Goal: Task Accomplishment & Management: Manage account settings

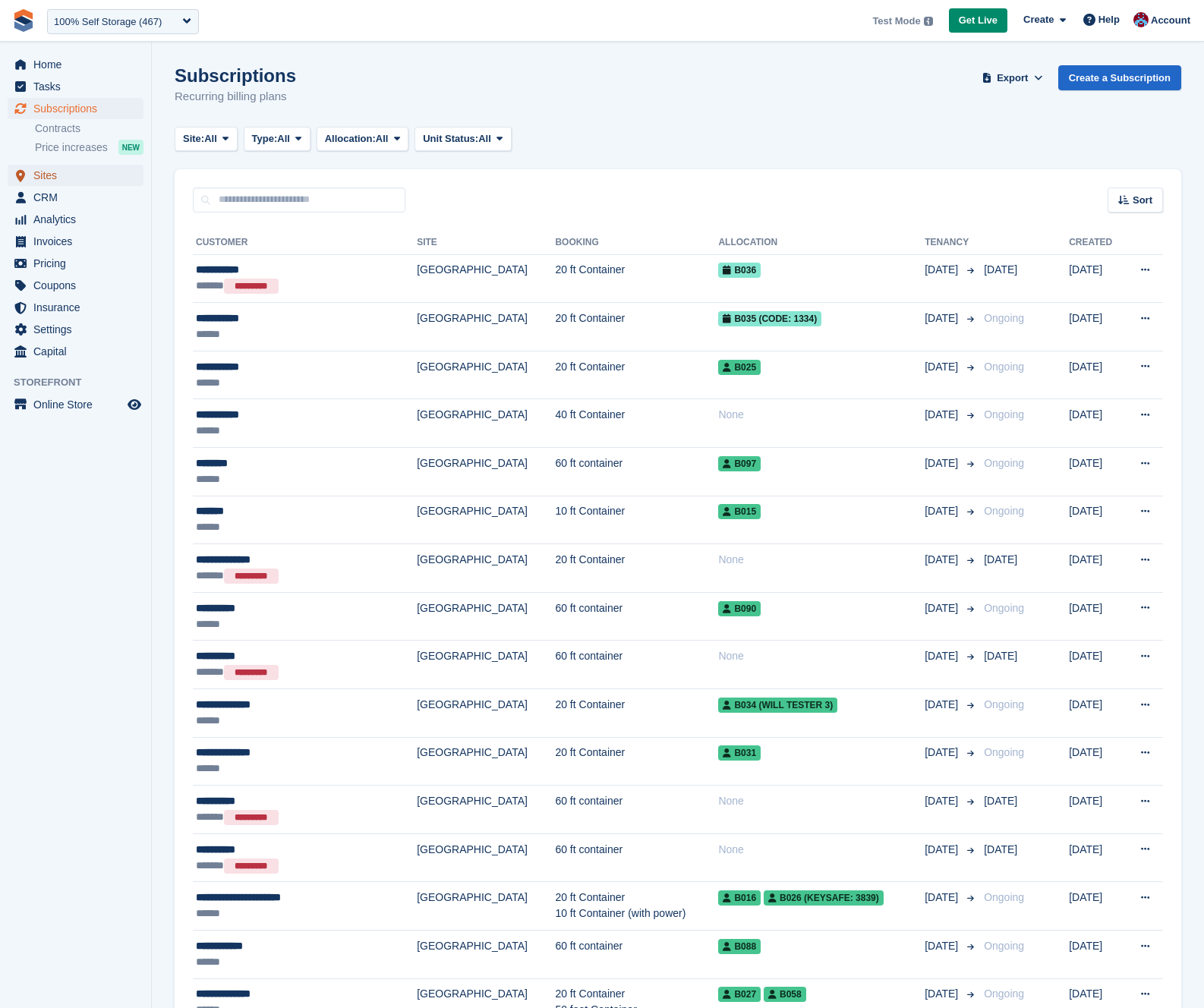
click at [46, 181] on span "Sites" at bounding box center [79, 175] width 91 height 21
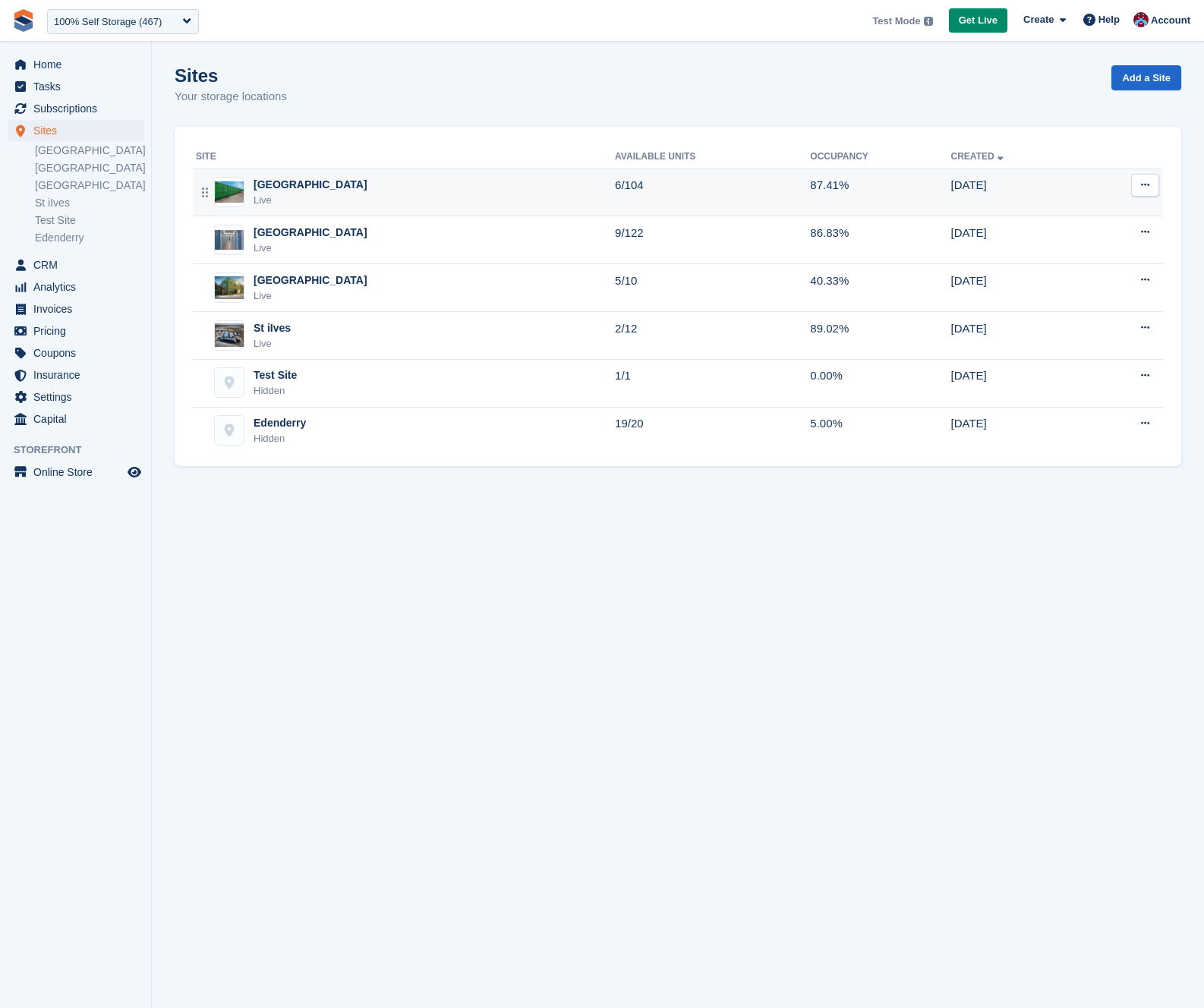
click at [369, 193] on div "Nottingham Live" at bounding box center [405, 192] width 419 height 31
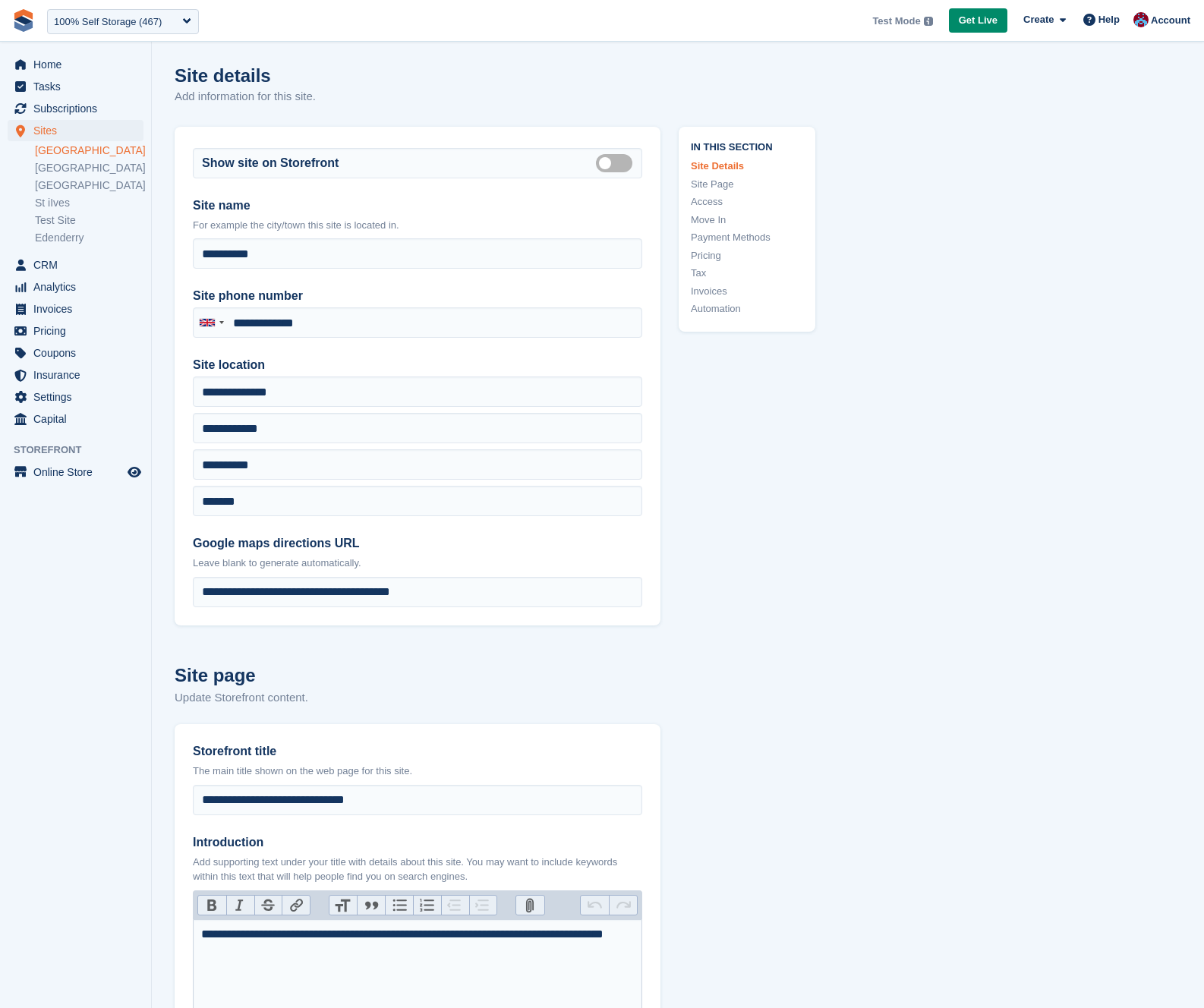
type input "**********"
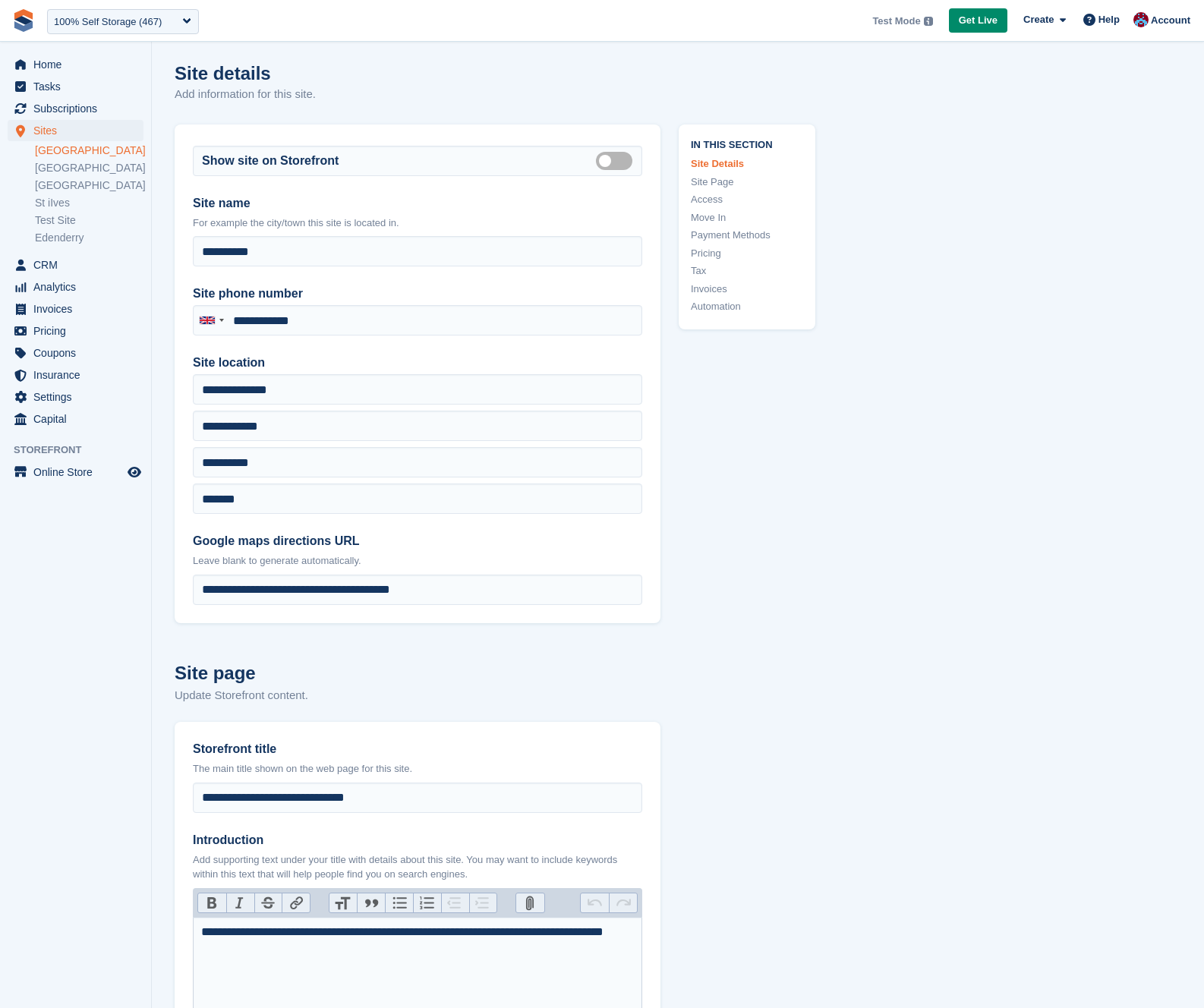
click at [696, 269] on link "Tax" at bounding box center [747, 270] width 113 height 15
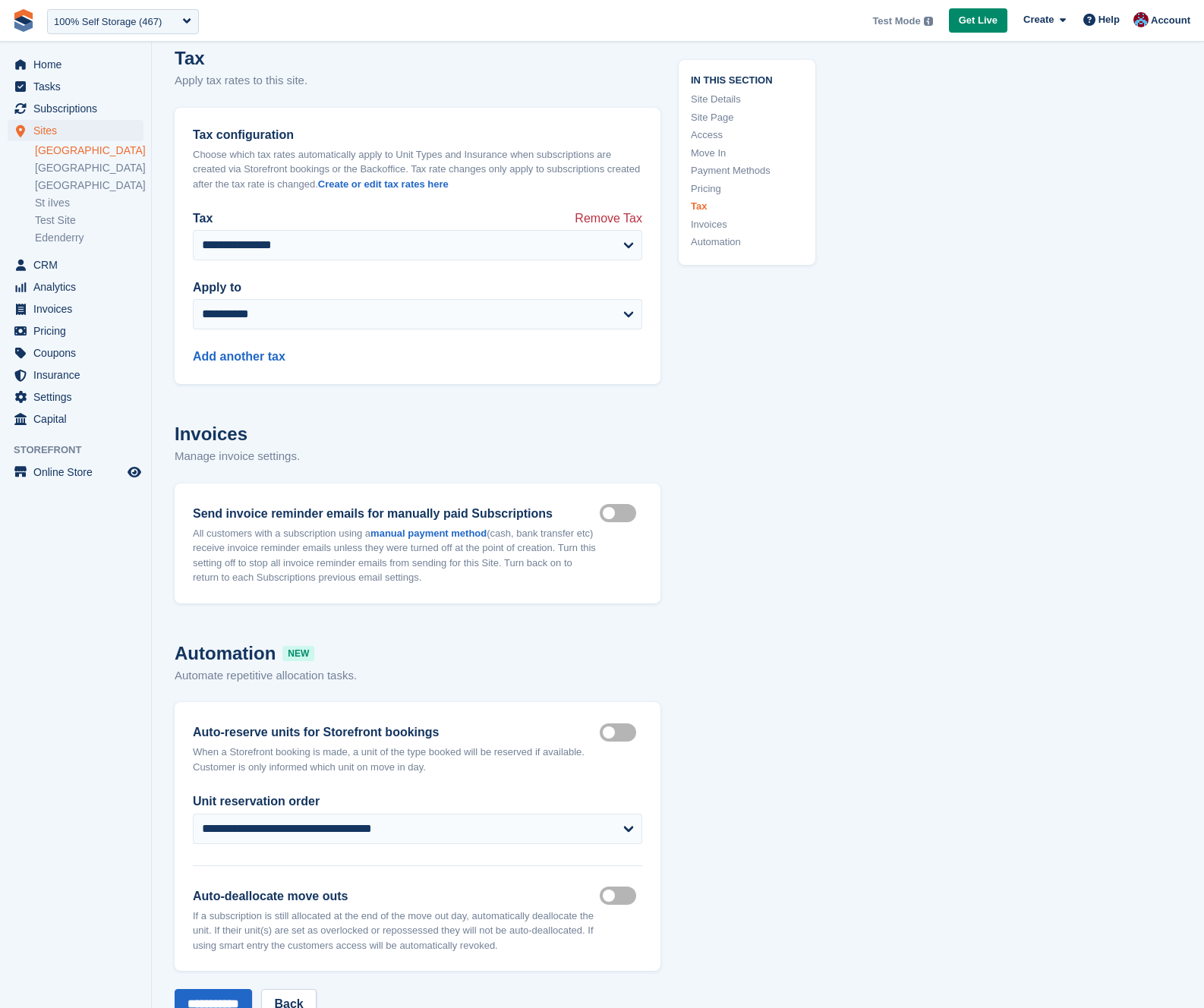
scroll to position [6291, 0]
drag, startPoint x: 330, startPoint y: 156, endPoint x: 478, endPoint y: 153, distance: 148.0
click at [478, 153] on p "Choose which tax rates automatically apply to Unit Types and Insurance when sub…" at bounding box center [418, 168] width 449 height 45
click at [488, 151] on p "Choose which tax rates automatically apply to Unit Types and Insurance when sub…" at bounding box center [418, 168] width 449 height 45
drag, startPoint x: 417, startPoint y: 148, endPoint x: 484, endPoint y: 149, distance: 67.0
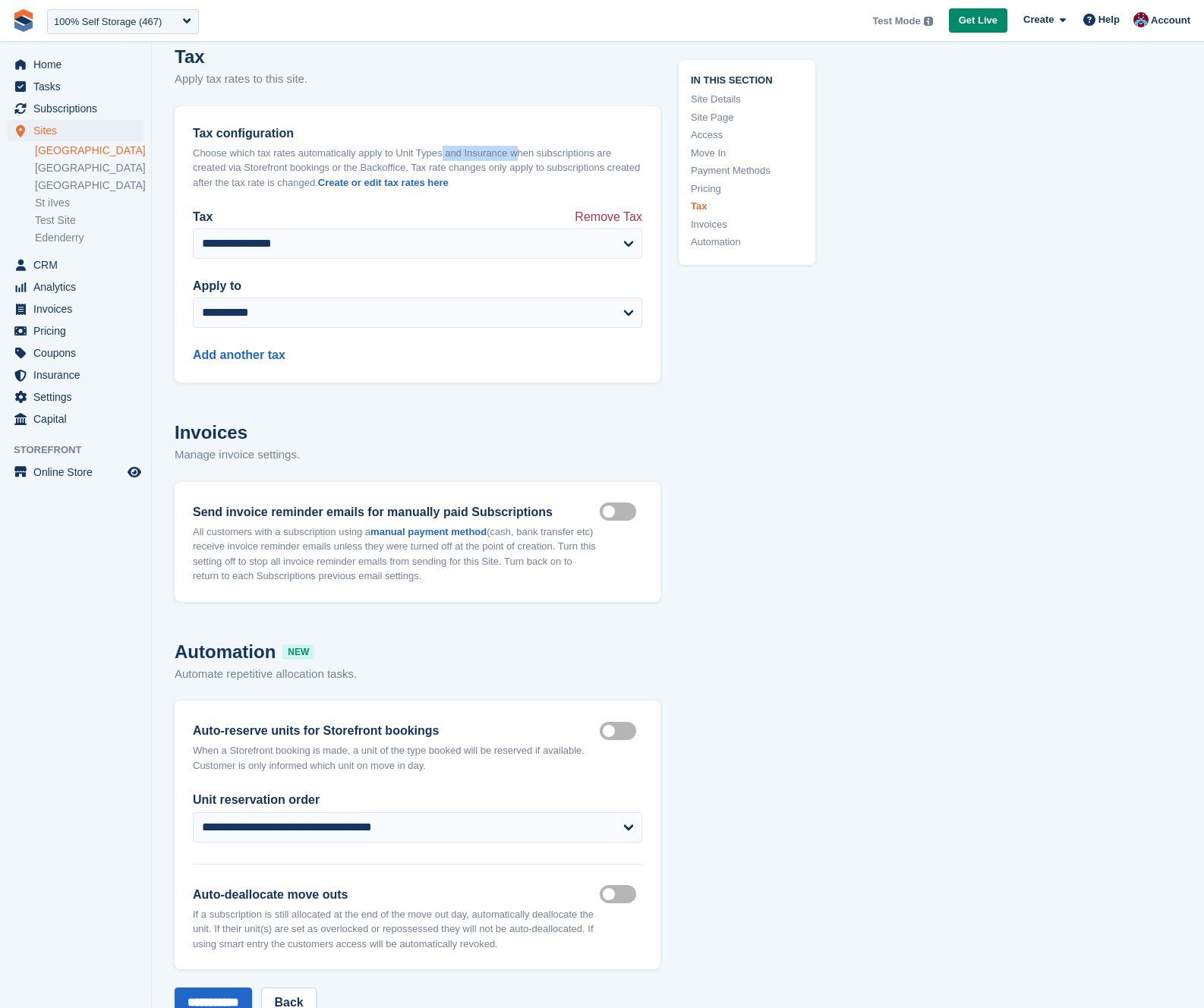
click at [484, 149] on p "Choose which tax rates automatically apply to Unit Types and Insurance when sub…" at bounding box center [418, 168] width 449 height 45
click at [501, 149] on p "Choose which tax rates automatically apply to Unit Types and Insurance when sub…" at bounding box center [418, 168] width 449 height 45
click at [445, 182] on link "Create or edit tax rates here" at bounding box center [384, 182] width 131 height 12
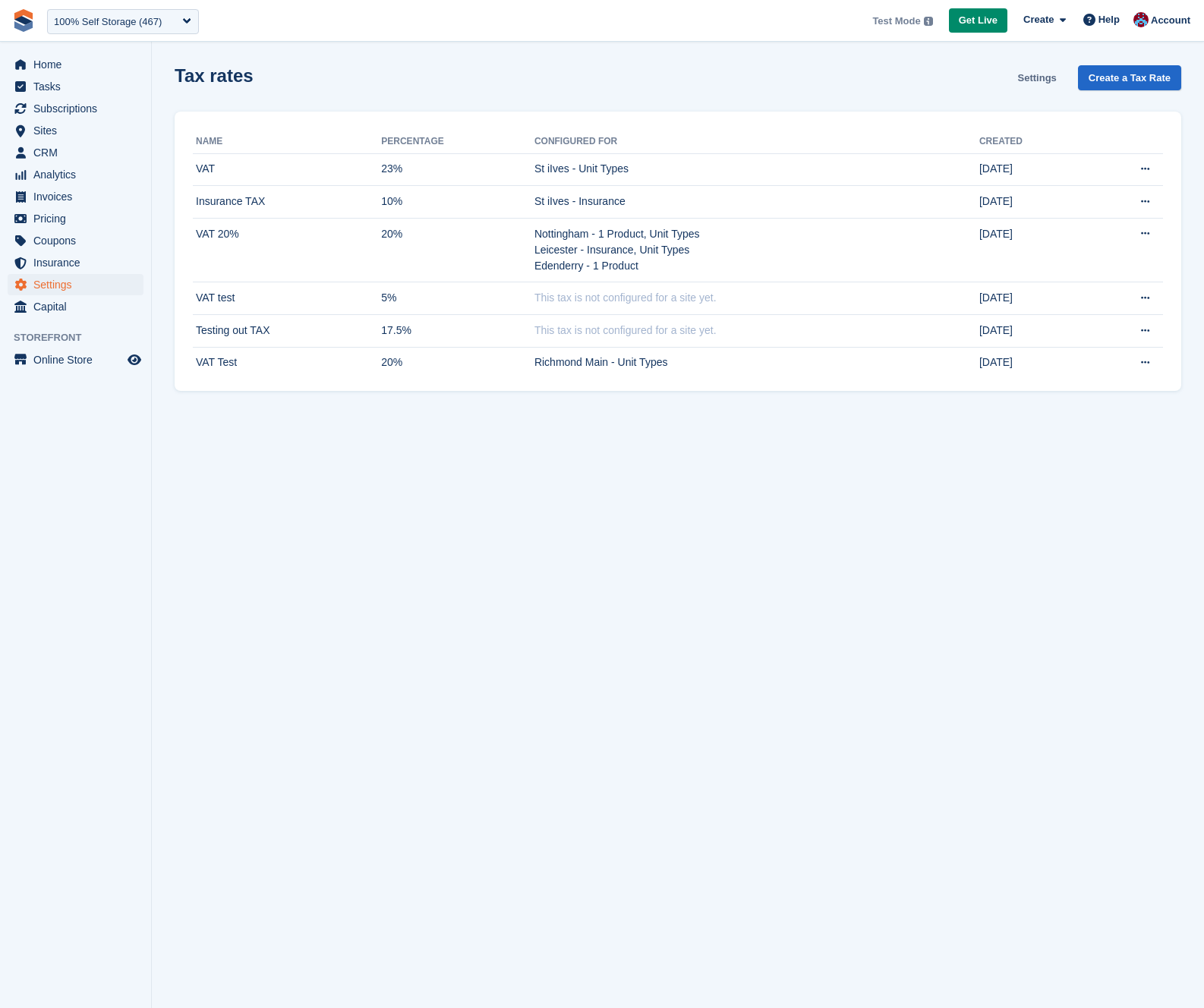
click at [1023, 78] on link "Settings" at bounding box center [1037, 78] width 51 height 25
click at [1149, 166] on icon at bounding box center [1145, 168] width 8 height 10
click at [1081, 235] on p "Edit taxes for St iIves" at bounding box center [1087, 232] width 132 height 20
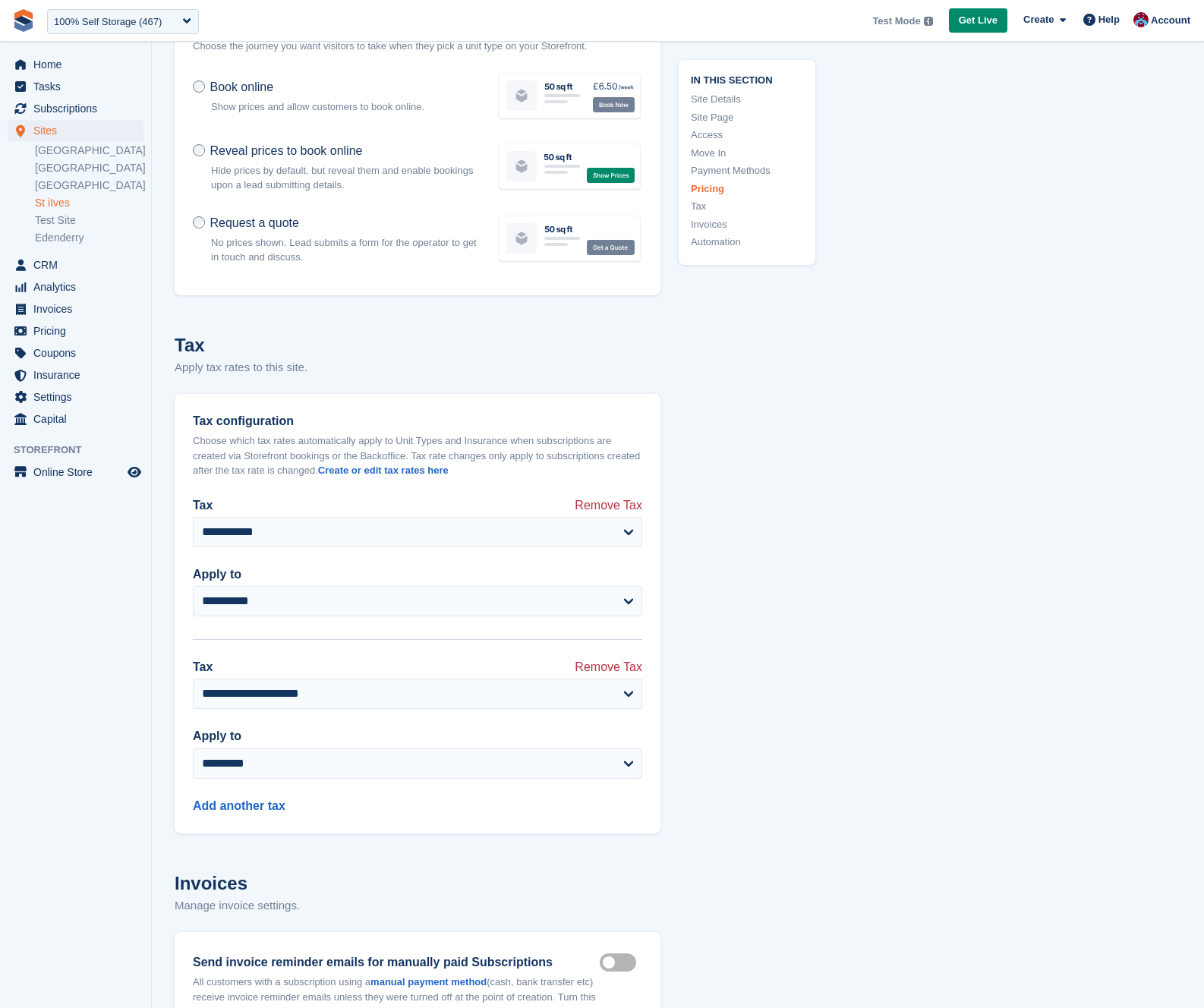
scroll to position [5245, 0]
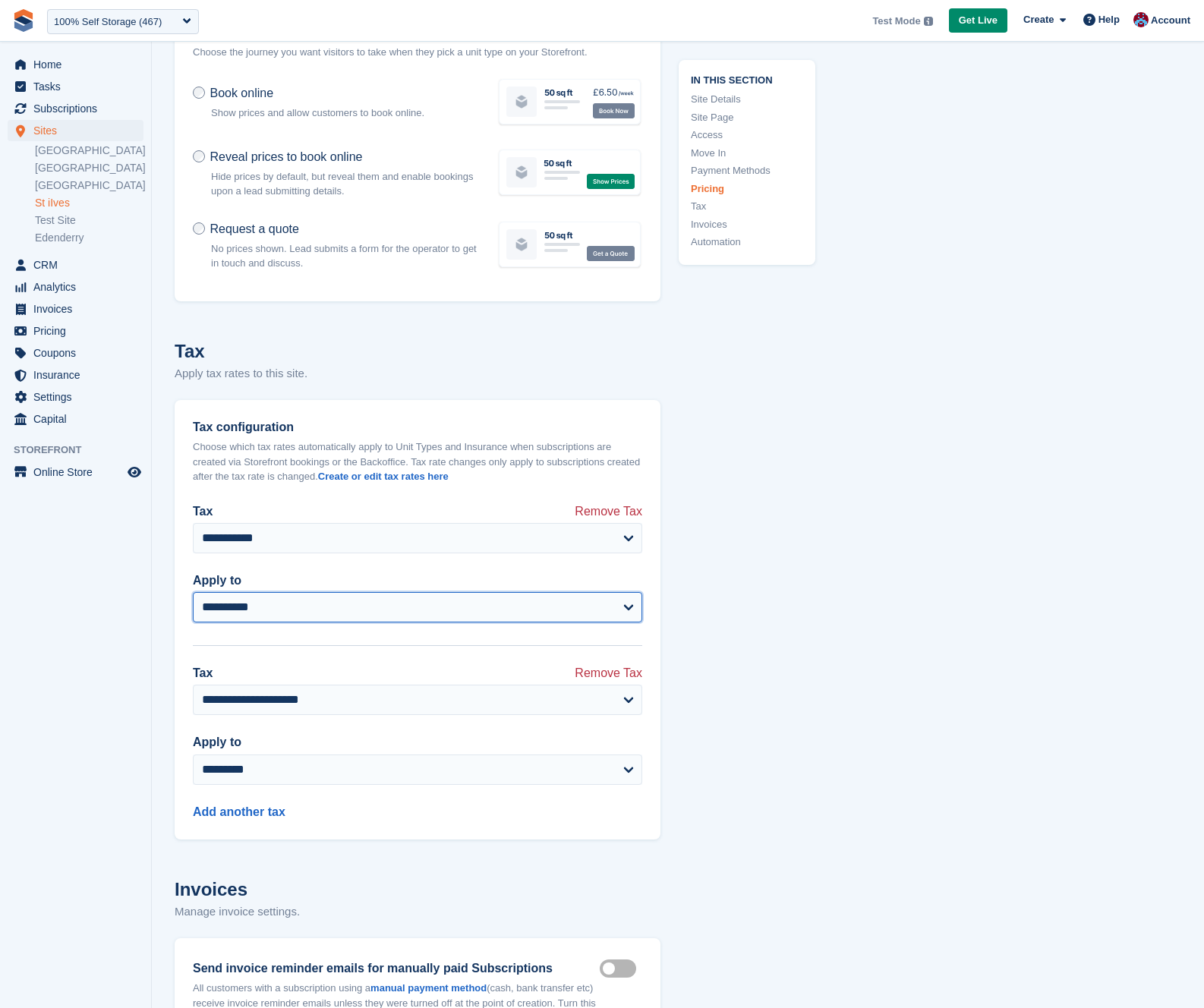
click at [562, 623] on select "**********" at bounding box center [418, 607] width 449 height 30
click at [61, 130] on span "Sites" at bounding box center [79, 131] width 91 height 21
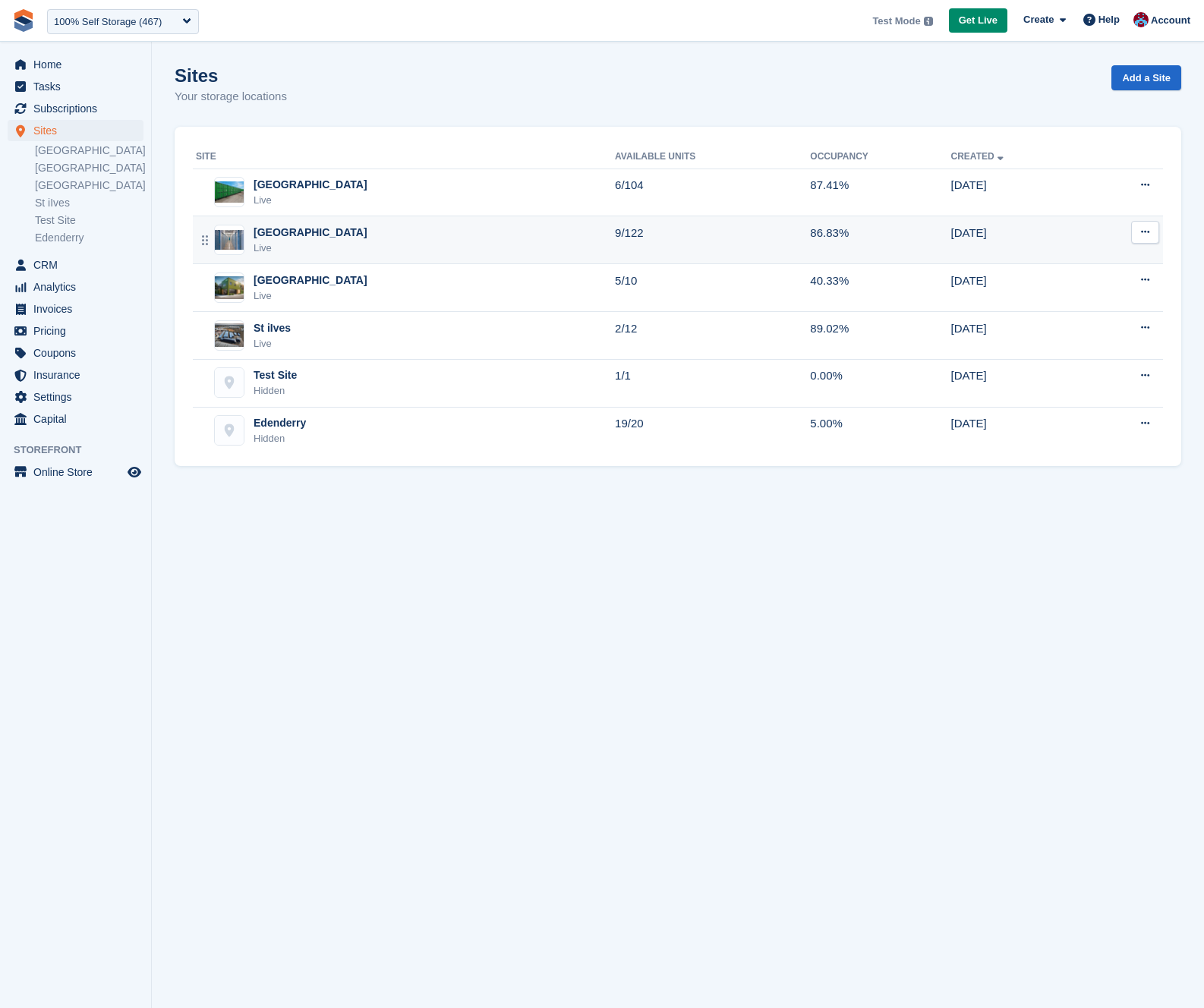
click at [349, 256] on td "Leicester Live" at bounding box center [404, 240] width 422 height 47
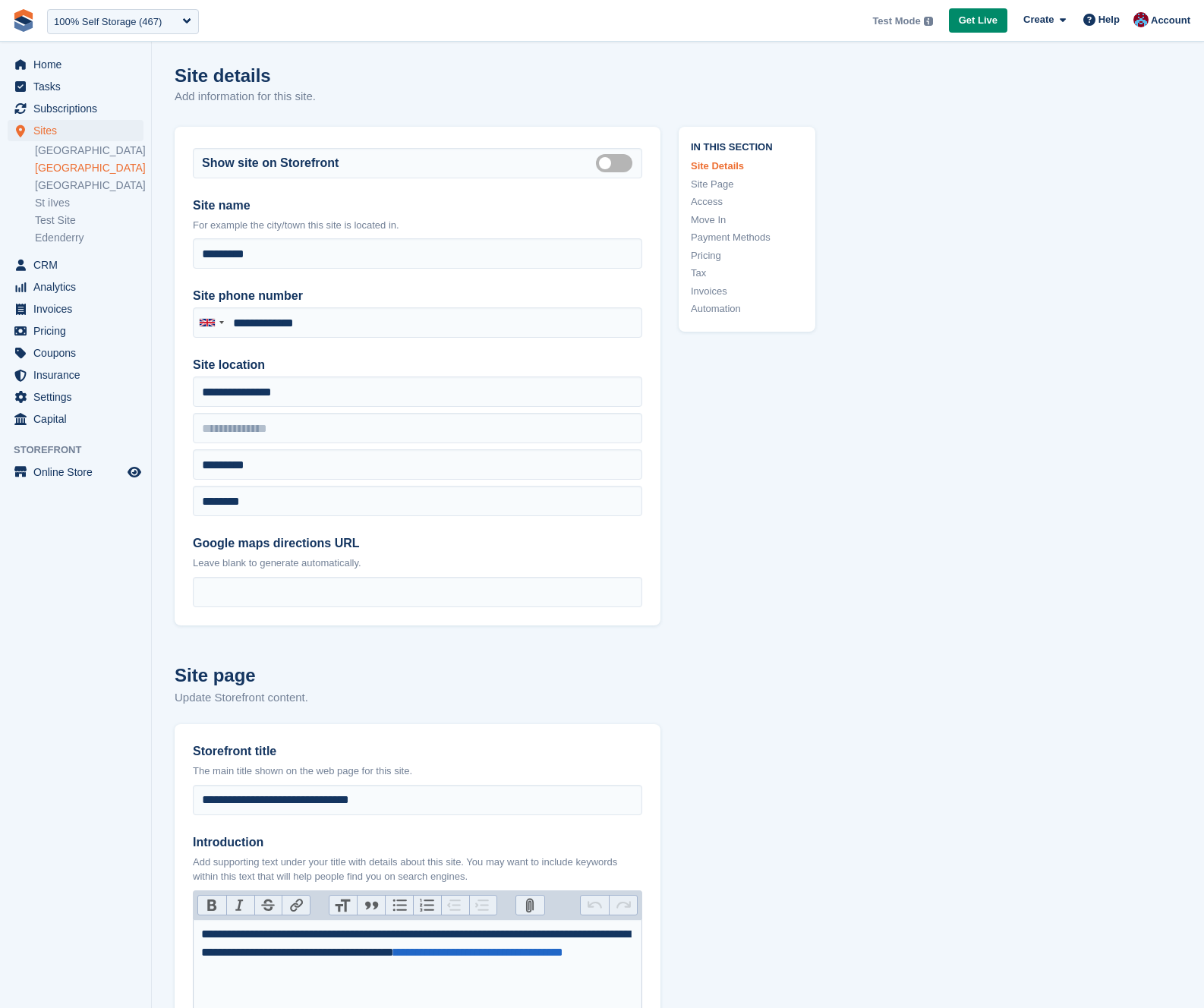
type input "**********"
click at [705, 275] on link "Tax" at bounding box center [747, 273] width 113 height 15
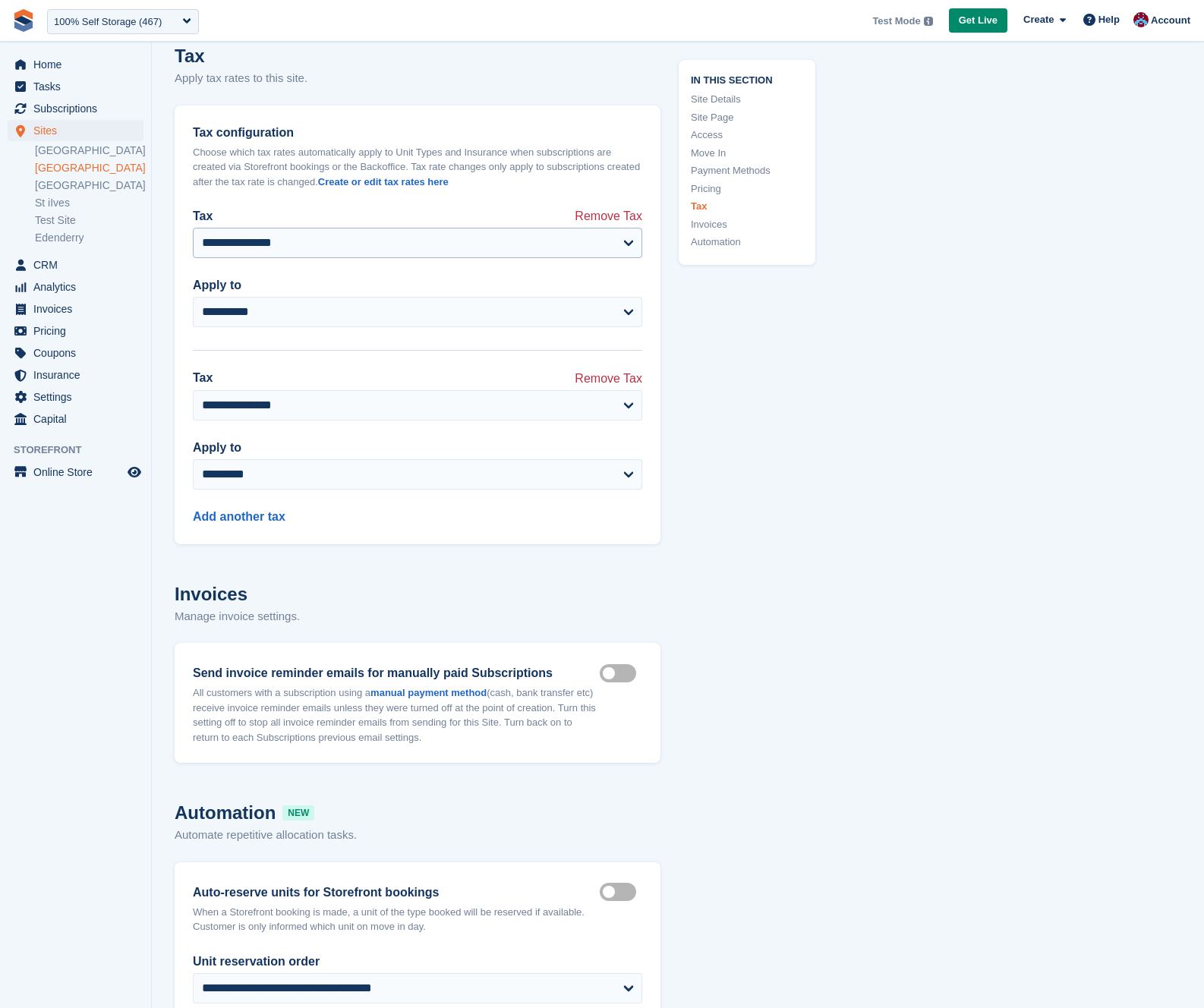
scroll to position [6425, 0]
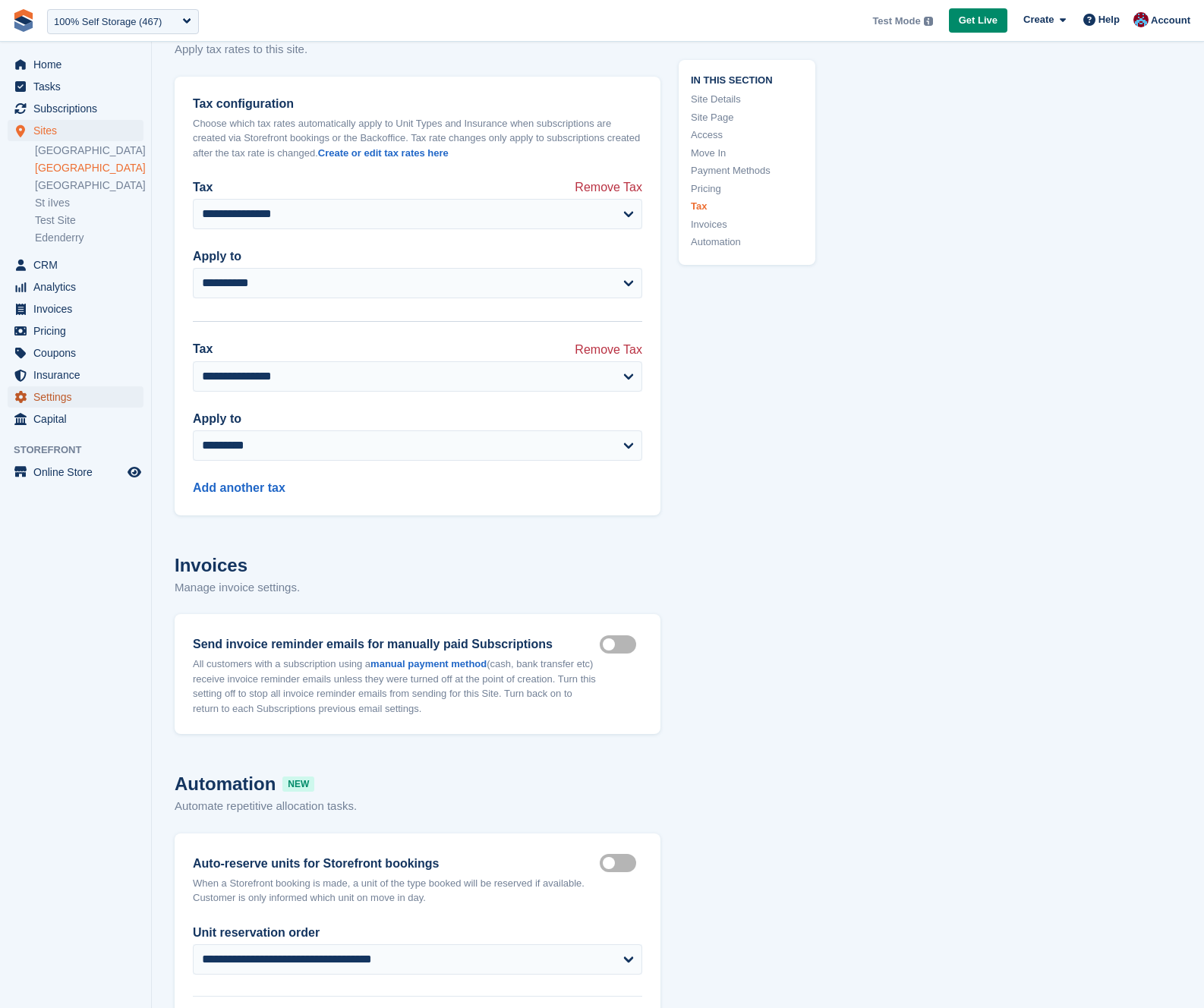
click at [65, 405] on span "Settings" at bounding box center [79, 397] width 91 height 21
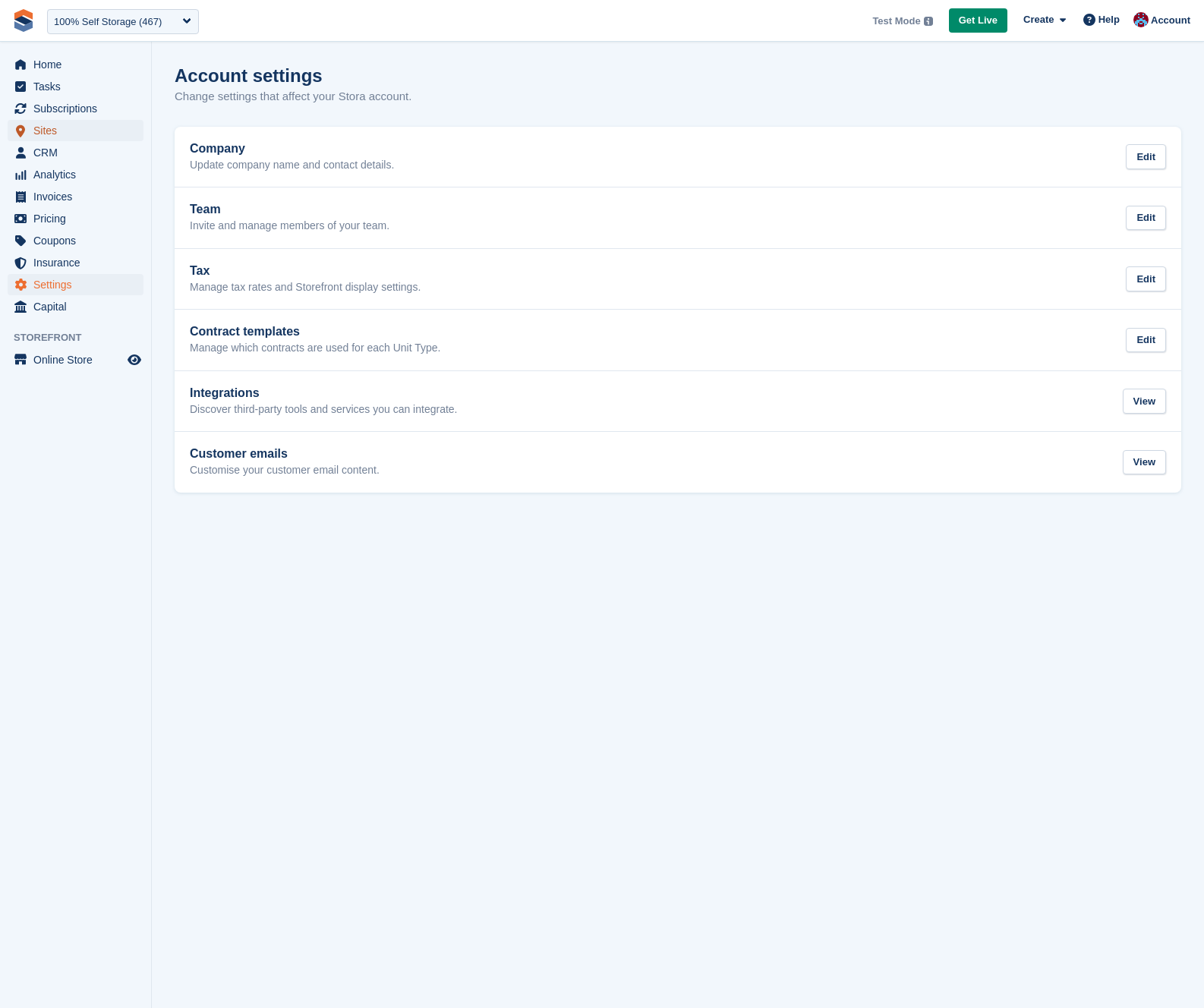
click at [47, 125] on span "Sites" at bounding box center [79, 131] width 91 height 21
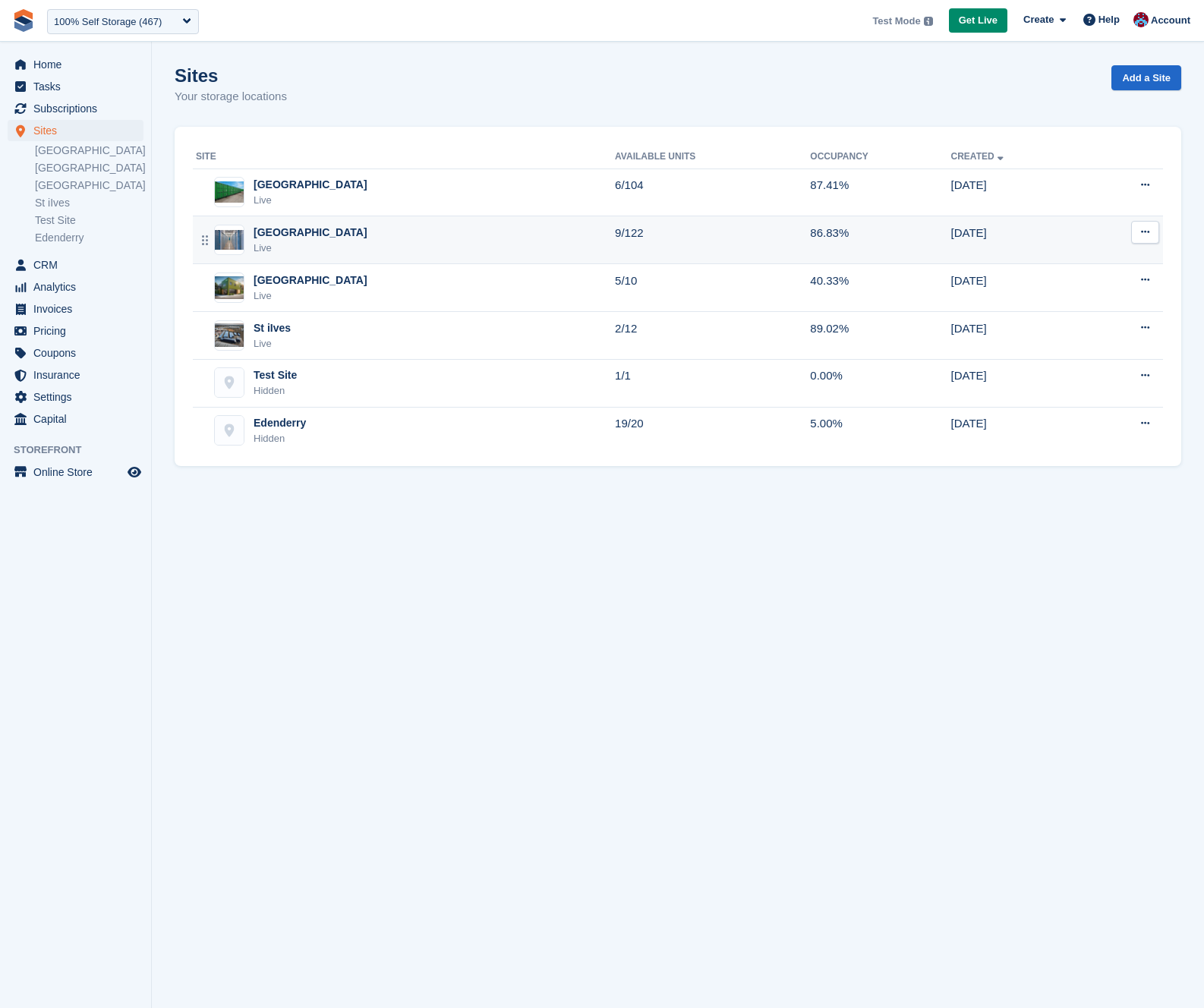
click at [367, 243] on div "Leicester Live" at bounding box center [405, 240] width 419 height 31
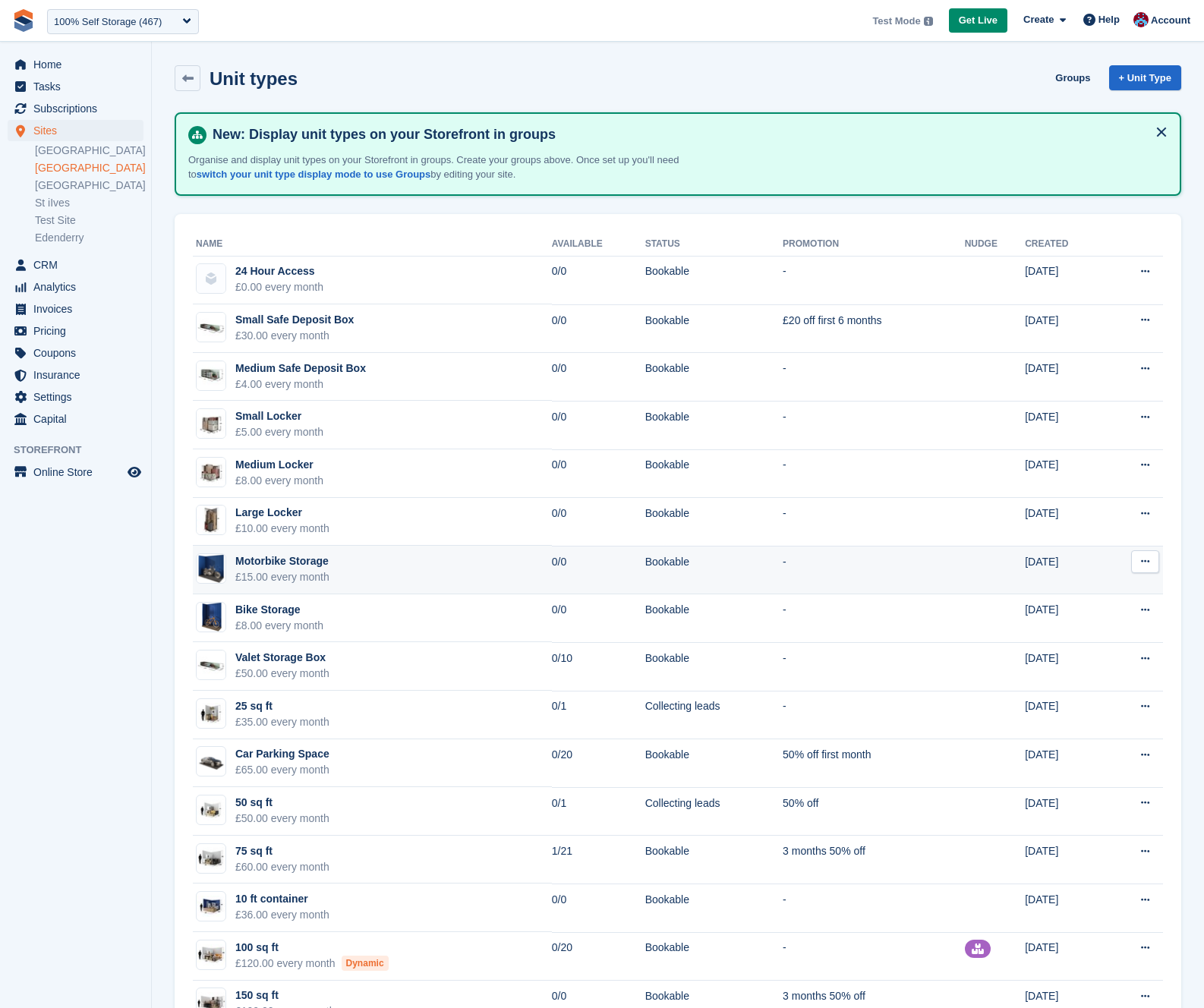
scroll to position [1, 0]
click at [1140, 556] on button at bounding box center [1145, 560] width 28 height 22
click at [1106, 597] on p "Edit unit type" at bounding box center [1087, 590] width 132 height 20
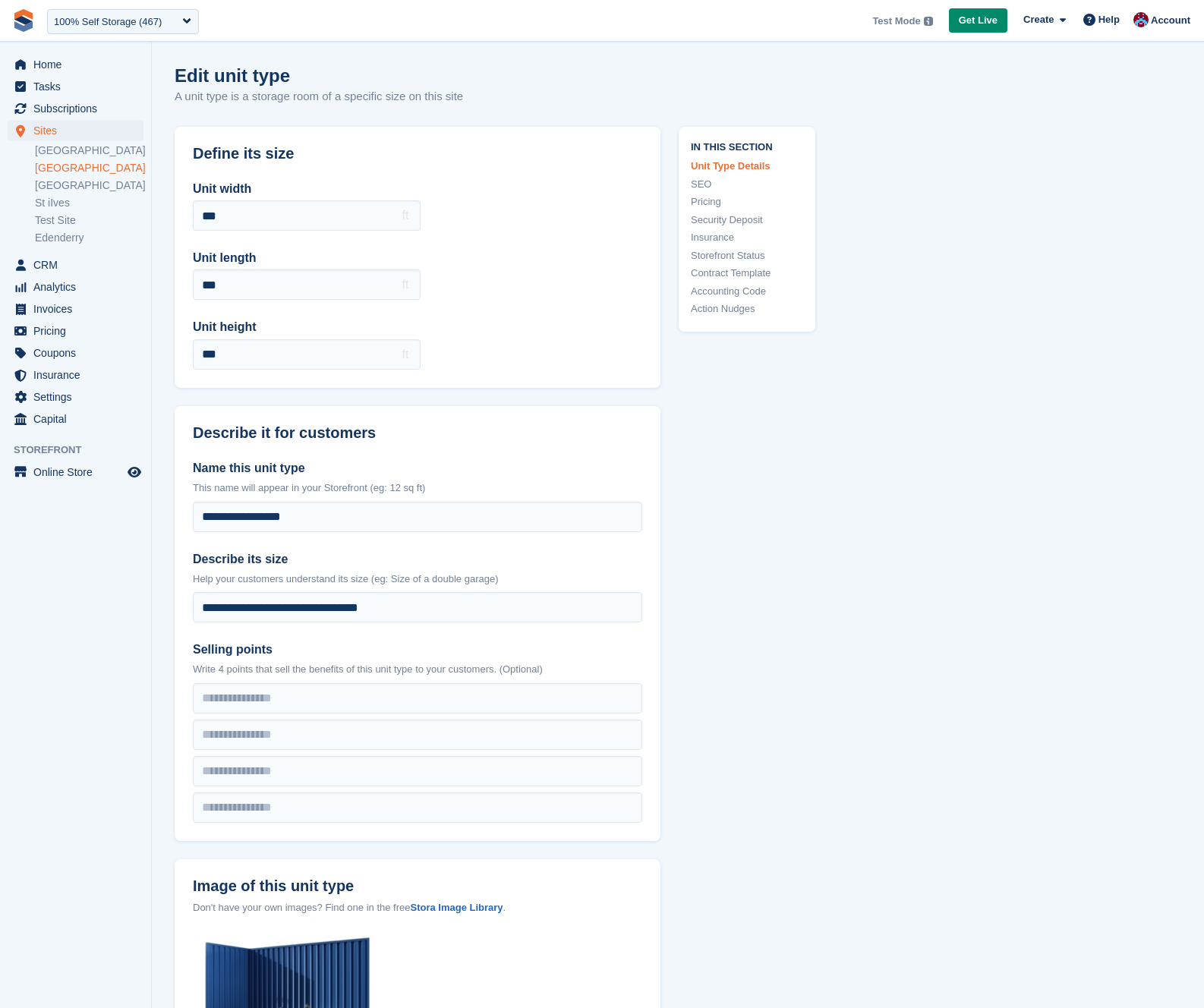
click at [720, 237] on link "Insurance" at bounding box center [747, 237] width 113 height 15
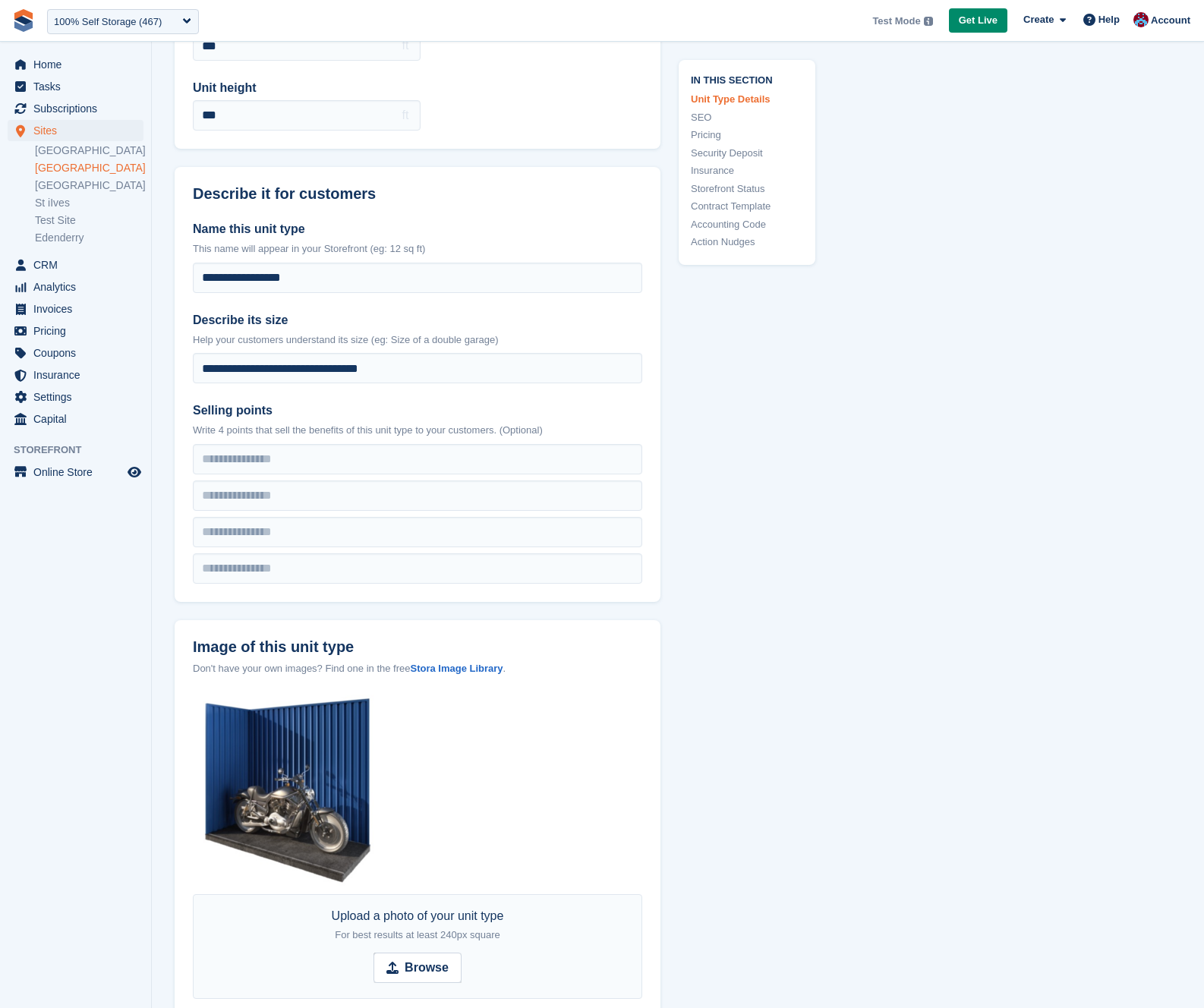
scroll to position [240, 0]
click at [708, 136] on link "Pricing" at bounding box center [747, 135] width 113 height 15
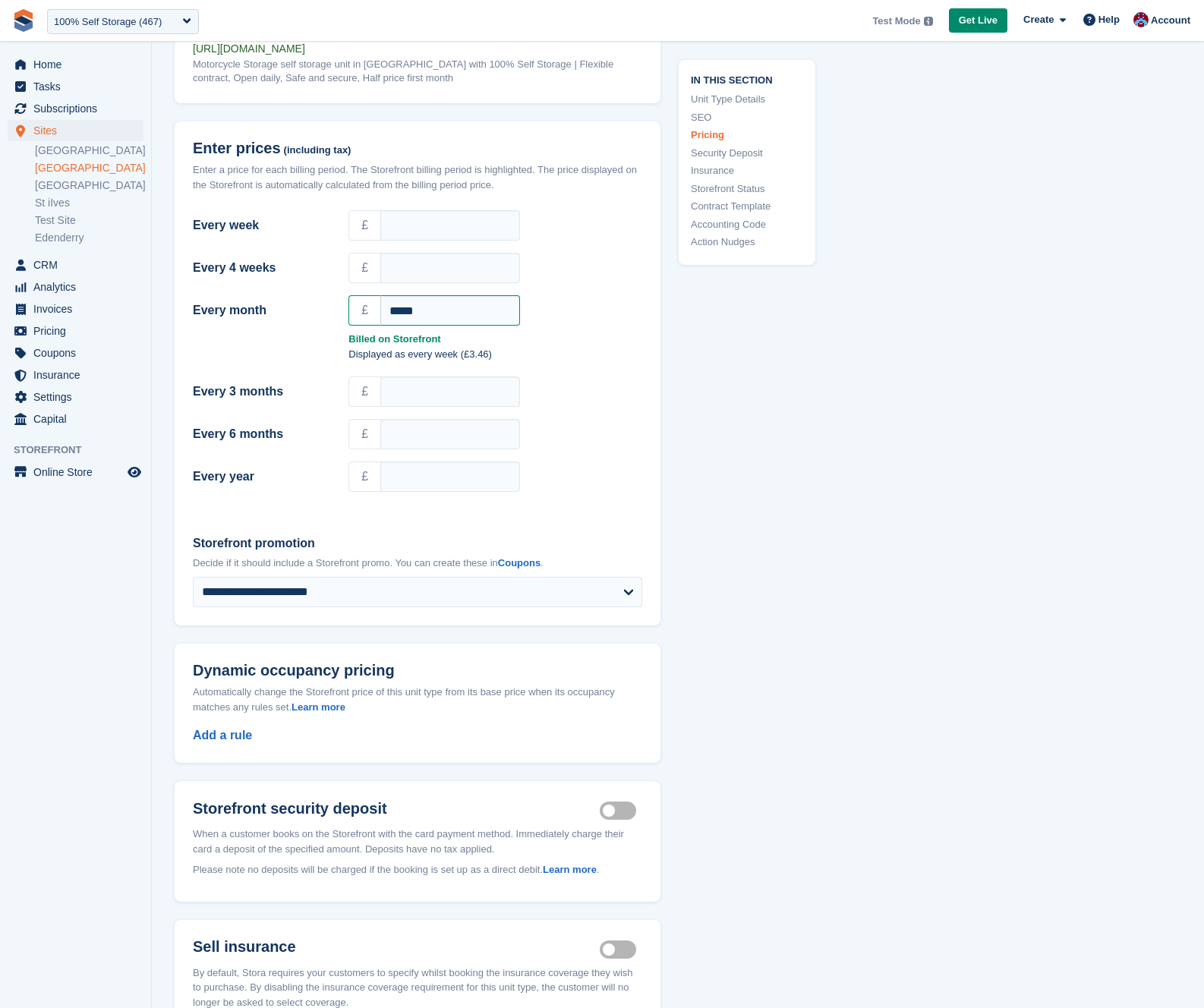
scroll to position [1317, 0]
